Goal: Navigation & Orientation: Find specific page/section

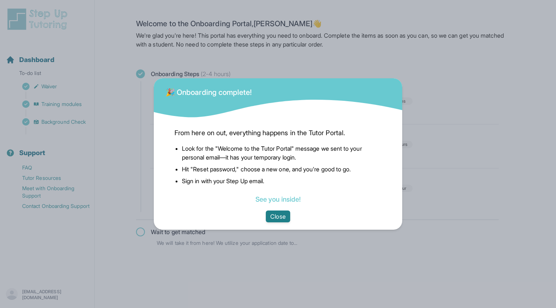
click at [271, 214] on button "Close" at bounding box center [278, 217] width 24 height 12
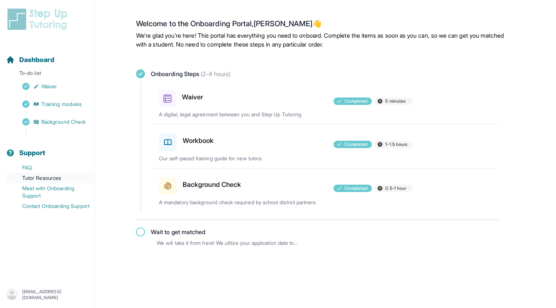
click at [45, 176] on link "Tutor Resources" at bounding box center [50, 178] width 88 height 10
click at [37, 75] on p "To-do list" at bounding box center [47, 74] width 88 height 10
click at [43, 62] on span "Dashboard" at bounding box center [36, 60] width 35 height 10
